Goal: Task Accomplishment & Management: Manage account settings

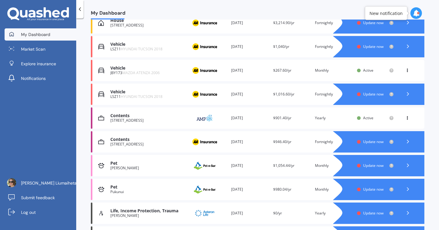
scroll to position [107, 0]
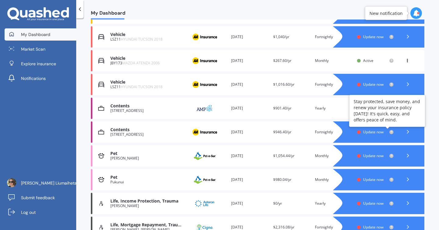
click at [387, 132] on div at bounding box center [390, 132] width 7 height 5
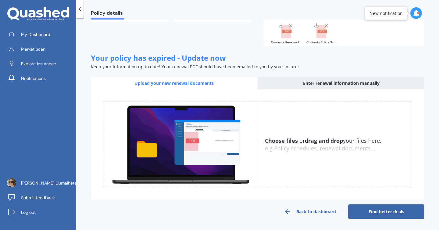
scroll to position [0, 0]
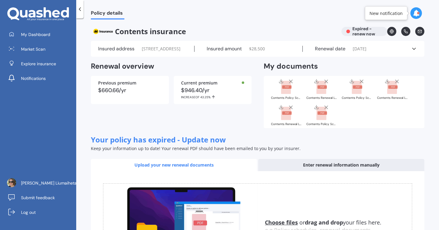
click at [413, 50] on polyline at bounding box center [414, 49] width 3 height 2
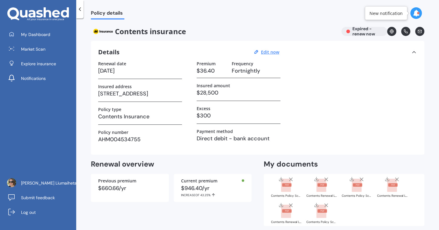
click at [418, 13] on div at bounding box center [418, 13] width 2 height 2
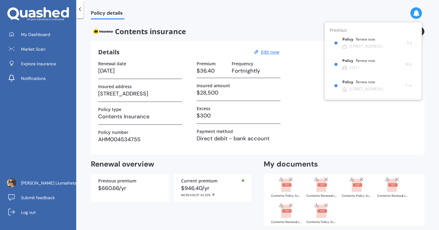
click at [252, 24] on div "Policy details Contents insurance Expired - renew now Details Edit now Renewal …" at bounding box center [257, 126] width 363 height 212
